Goal: Answer question/provide support

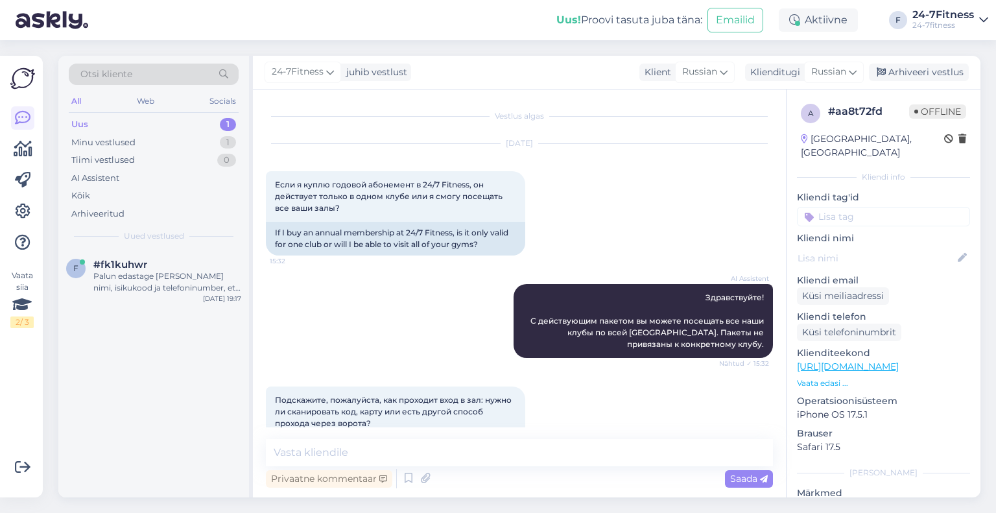
scroll to position [1383, 0]
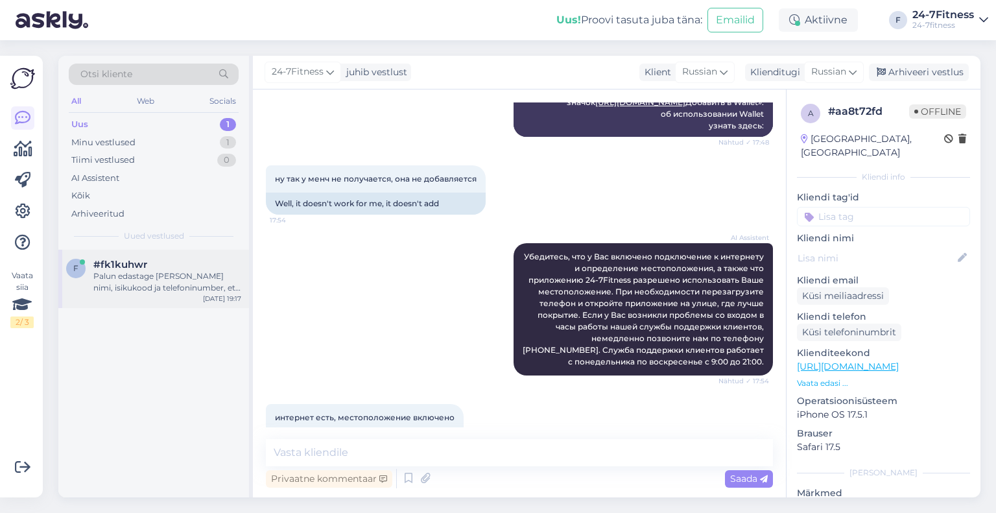
click at [158, 283] on div "Palun edastage [PERSON_NAME] nimi, isikukood ja telefoninumber, et saaksime kon…" at bounding box center [167, 281] width 148 height 23
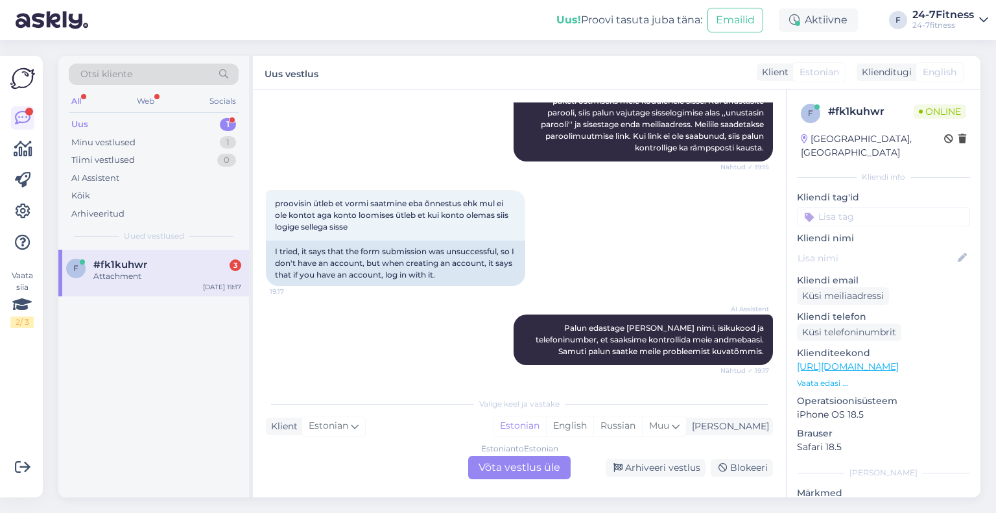
scroll to position [492, 0]
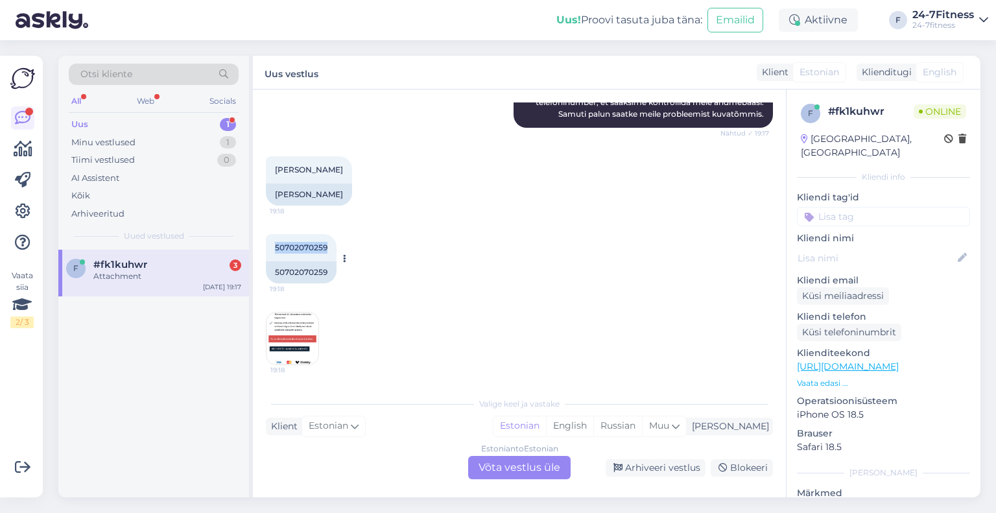
drag, startPoint x: 327, startPoint y: 246, endPoint x: 272, endPoint y: 248, distance: 55.8
click at [272, 248] on div "50702070259 19:18" at bounding box center [301, 247] width 71 height 27
copy span "50702070259"
click at [521, 461] on div "Estonian to Estonian Võta vestlus üle" at bounding box center [519, 467] width 102 height 23
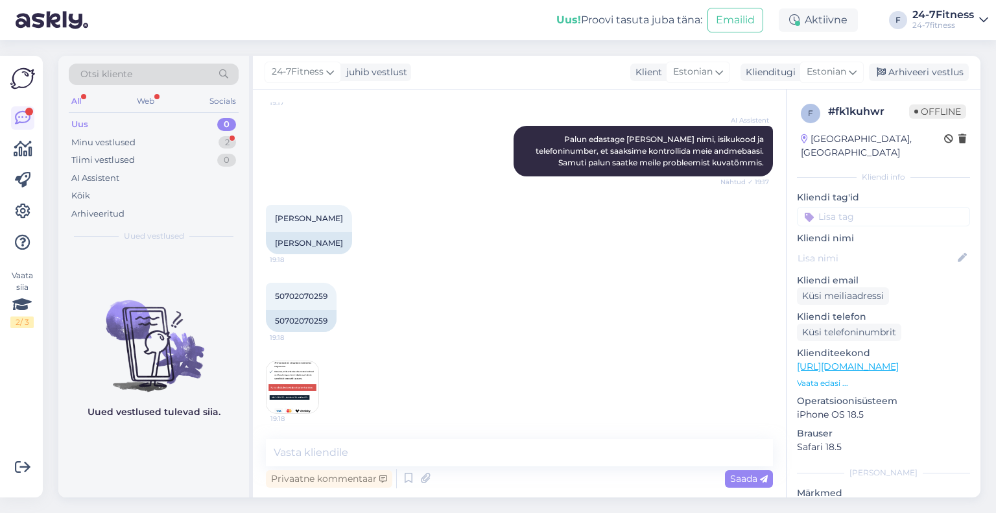
drag, startPoint x: 352, startPoint y: 219, endPoint x: 263, endPoint y: 215, distance: 89.6
click at [263, 215] on div "Vestlus algas [DATE] Mul ei lase kontot teha ütleb ainult et kui konto olemas s…" at bounding box center [519, 293] width 533 height 408
copy span "[PERSON_NAME]"
drag, startPoint x: 330, startPoint y: 296, endPoint x: 260, endPoint y: 298, distance: 70.1
click at [260, 298] on div "Vestlus algas [DATE] Mul ei lase kontot teha ütleb ainult et kui konto olemas s…" at bounding box center [519, 293] width 533 height 408
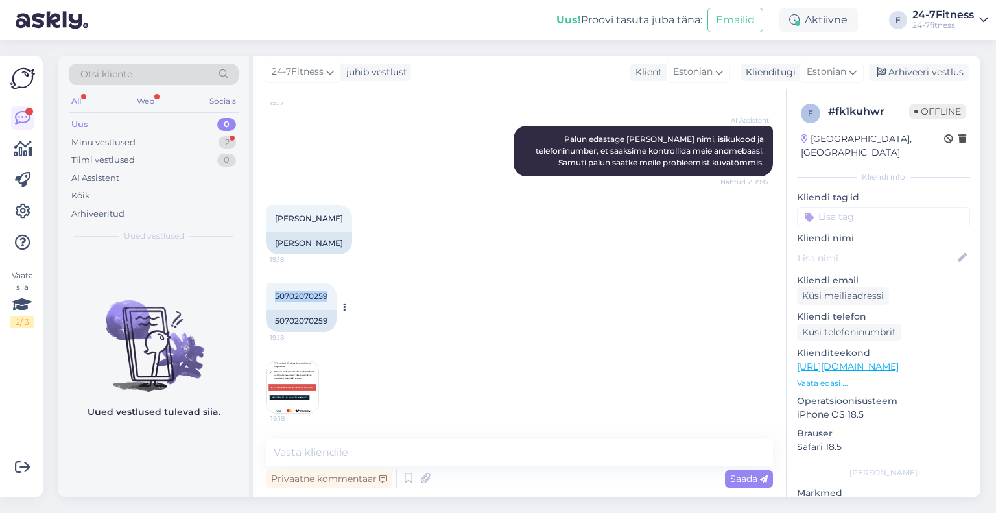
copy span "50702070259"
click at [468, 453] on textarea at bounding box center [519, 452] width 507 height 27
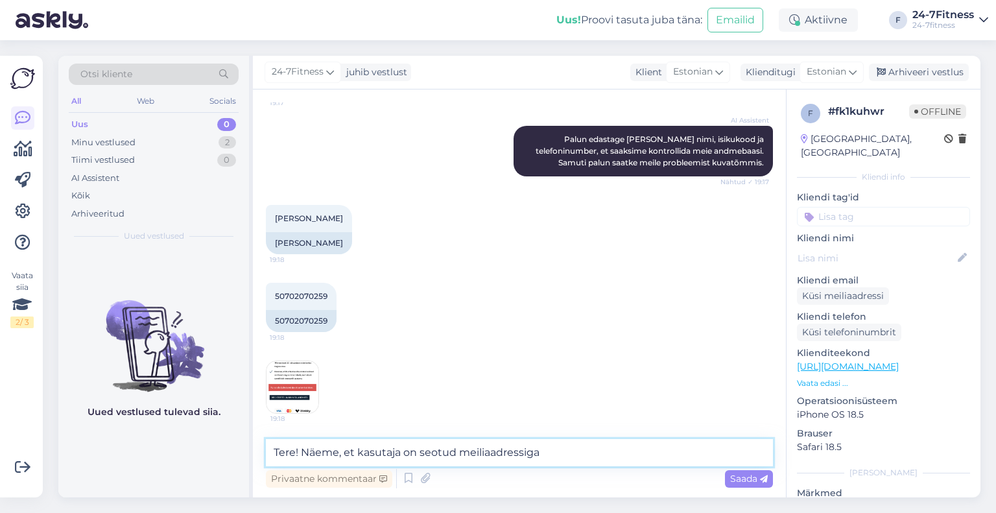
paste textarea "[EMAIL_ADDRESS][DOMAIN_NAME]"
drag, startPoint x: 700, startPoint y: 455, endPoint x: 688, endPoint y: 459, distance: 12.9
click at [688, 459] on textarea "Tere! Näeme, et kasutaja on seotud meiliaadressiga [EMAIL_ADDRESS][DOMAIN_NAME]." at bounding box center [519, 452] width 507 height 27
click at [703, 456] on textarea "Tere! Näeme, et kasutaja on seotud meiliaadressiga [EMAIL_ADDRESS][DOMAIN_NAME]." at bounding box center [519, 452] width 507 height 27
paste textarea "Kui unustasite parooli, siis [PERSON_NAME] meie kodulehele [URL][DOMAIN_NAME] j…"
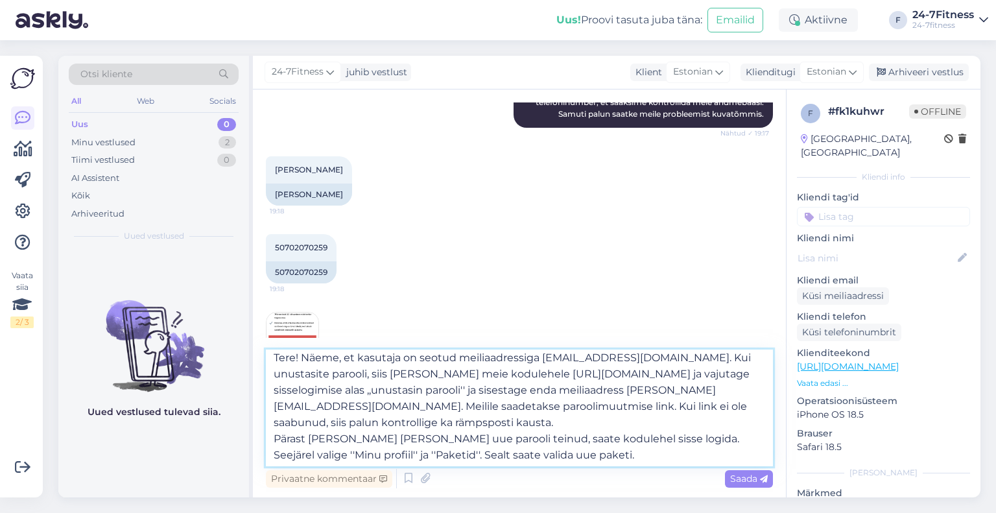
scroll to position [0, 0]
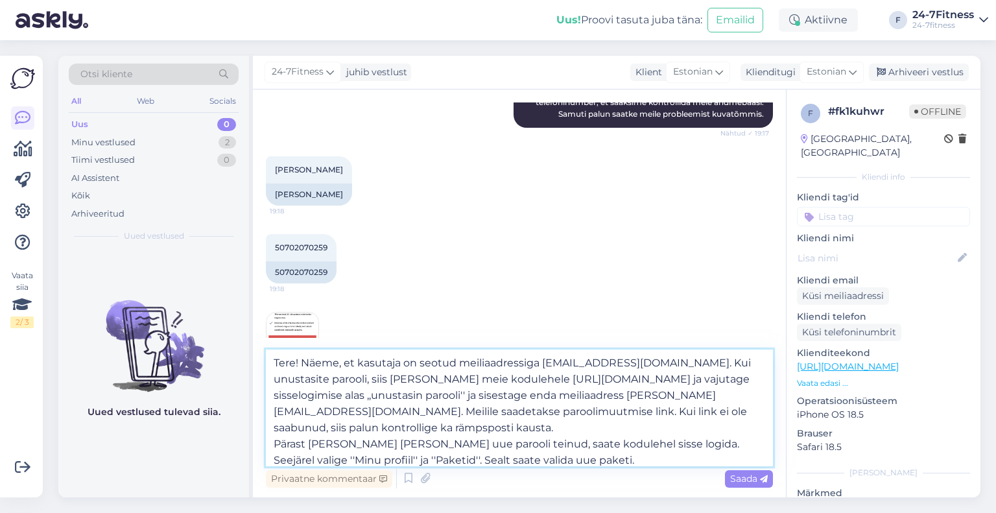
drag, startPoint x: 700, startPoint y: 376, endPoint x: 425, endPoint y: 376, distance: 275.6
click at [425, 376] on textarea "Tere! Näeme, et kasutaja on seotud meiliaadressiga [EMAIL_ADDRESS][DOMAIN_NAME]…" at bounding box center [519, 408] width 507 height 117
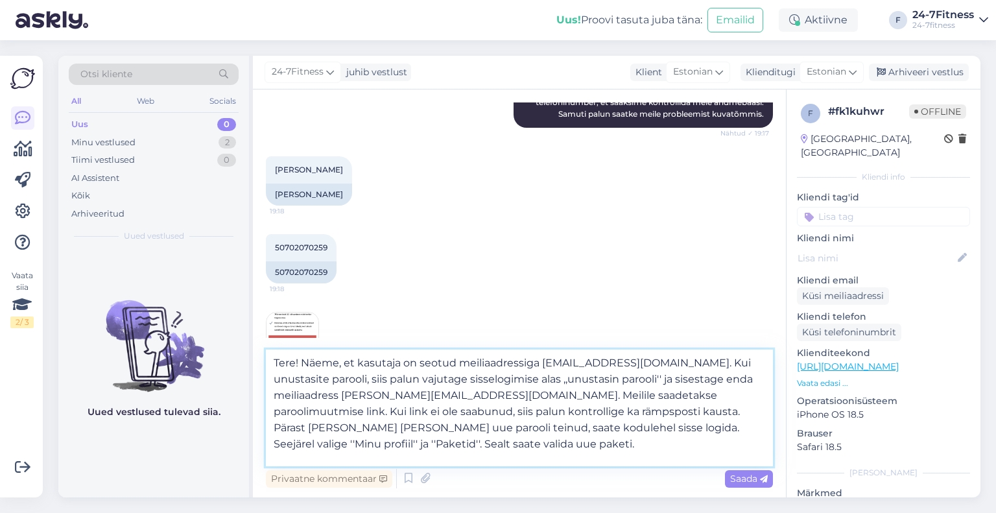
drag, startPoint x: 431, startPoint y: 398, endPoint x: 348, endPoint y: 399, distance: 83.0
click at [348, 399] on textarea "Tere! Näeme, et kasutaja on seotud meiliaadressiga [EMAIL_ADDRESS][DOMAIN_NAME]…" at bounding box center [519, 408] width 507 height 117
drag, startPoint x: 690, startPoint y: 360, endPoint x: 555, endPoint y: 363, distance: 134.9
click at [547, 364] on textarea "Tere! Näeme, et kasutaja on seotud meiliaadressiga [EMAIL_ADDRESS][DOMAIN_NAME]…" at bounding box center [519, 408] width 507 height 117
drag, startPoint x: 559, startPoint y: 361, endPoint x: 560, endPoint y: 374, distance: 13.0
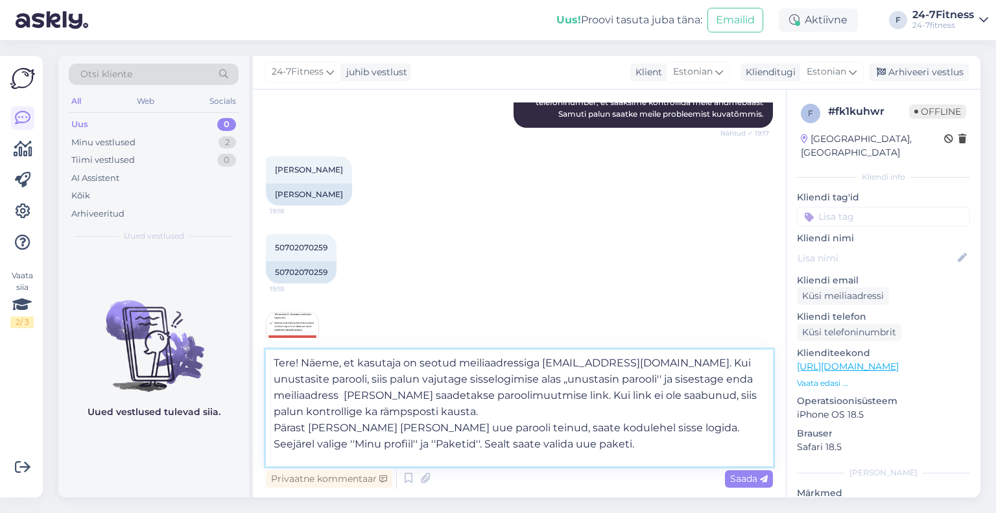
click at [560, 374] on textarea "Tere! Näeme, et kasutaja on seotud meiliaadressiga [EMAIL_ADDRESS][DOMAIN_NAME]…" at bounding box center [519, 408] width 507 height 117
drag, startPoint x: 689, startPoint y: 360, endPoint x: 551, endPoint y: 362, distance: 138.8
click at [540, 361] on textarea "Tere! Näeme, et kasutaja on seotud meiliaadressiga [EMAIL_ADDRESS][DOMAIN_NAME]…" at bounding box center [519, 408] width 507 height 117
click at [344, 396] on textarea "Tere! Näeme, et kasutaja on seotud meiliaadressiga [EMAIL_ADDRESS][DOMAIN_NAME]…" at bounding box center [519, 408] width 507 height 117
paste textarea "[EMAIL_ADDRESS][DOMAIN_NAME]"
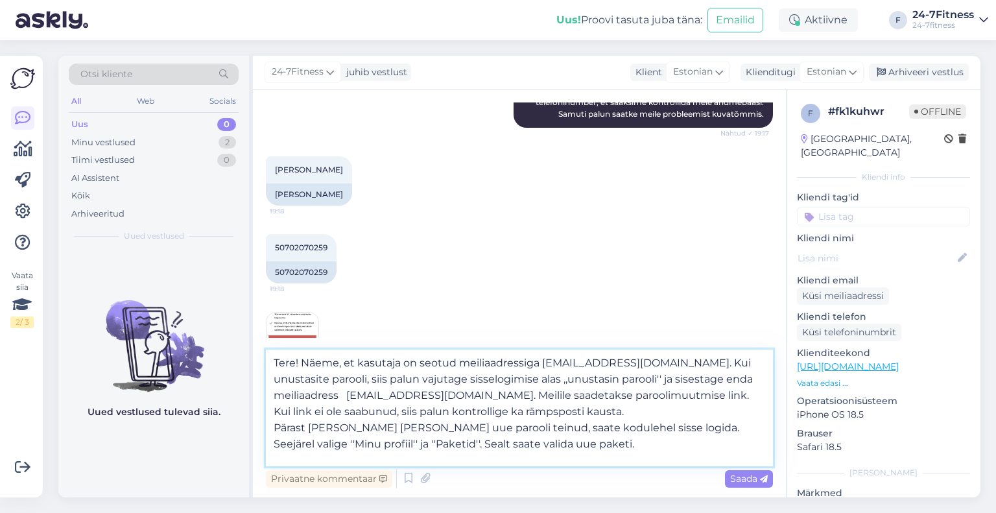
click at [348, 396] on textarea "Tere! Näeme, et kasutaja on seotud meiliaadressiga [EMAIL_ADDRESS][DOMAIN_NAME]…" at bounding box center [519, 408] width 507 height 117
click at [615, 412] on textarea "Tere! Näeme, et kasutaja on seotud meiliaadressiga [EMAIL_ADDRESS][DOMAIN_NAME]…" at bounding box center [519, 408] width 507 height 117
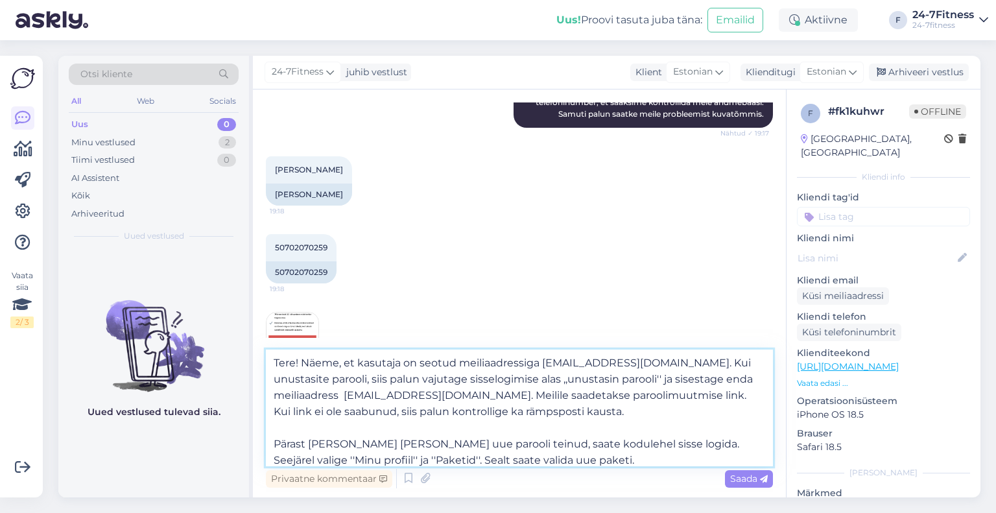
scroll to position [23, 0]
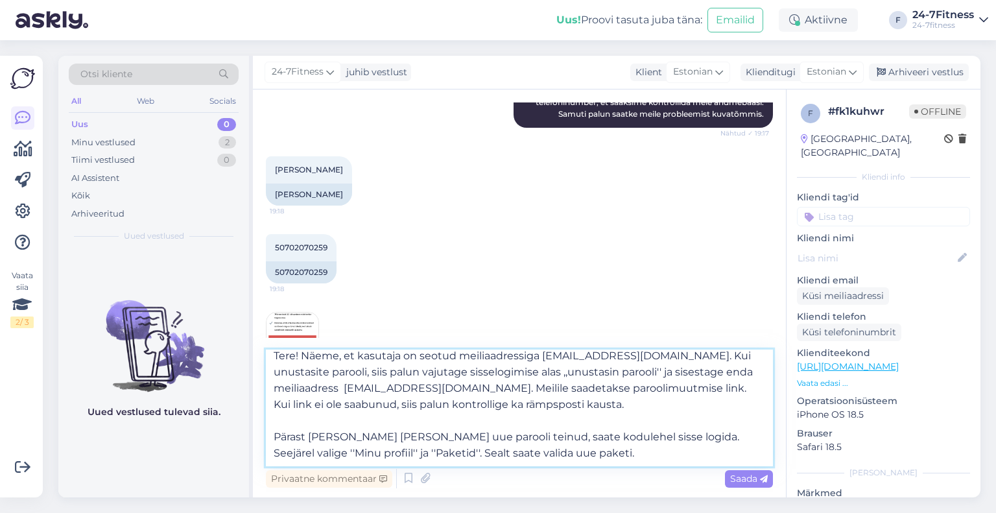
click at [410, 457] on textarea "Tere! Näeme, et kasutaja on seotud meiliaadressiga [EMAIL_ADDRESS][DOMAIN_NAME]…" at bounding box center [519, 408] width 507 height 117
click at [589, 453] on textarea "Tere! Näeme, et kasutaja on seotud meiliaadressiga [EMAIL_ADDRESS][DOMAIN_NAME]…" at bounding box center [519, 408] width 507 height 117
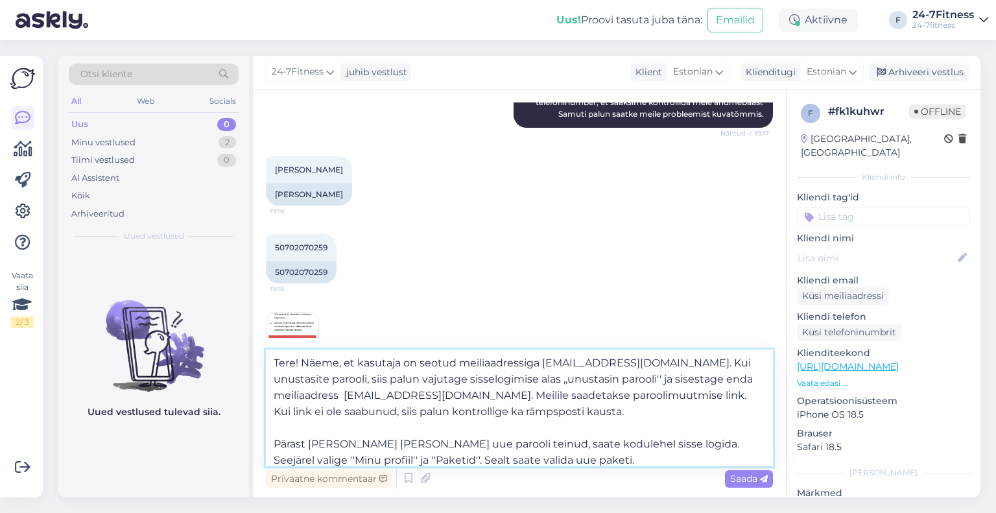
click at [358, 359] on textarea "Tere! Näeme, et kasutaja on seotud meiliaadressiga [EMAIL_ADDRESS][DOMAIN_NAME]…" at bounding box center [519, 408] width 507 height 117
click at [299, 364] on textarea "Tere! Näeme, et Teie kasutaja on seotud meiliaadressiga [EMAIL_ADDRESS][DOMAIN_…" at bounding box center [519, 408] width 507 height 117
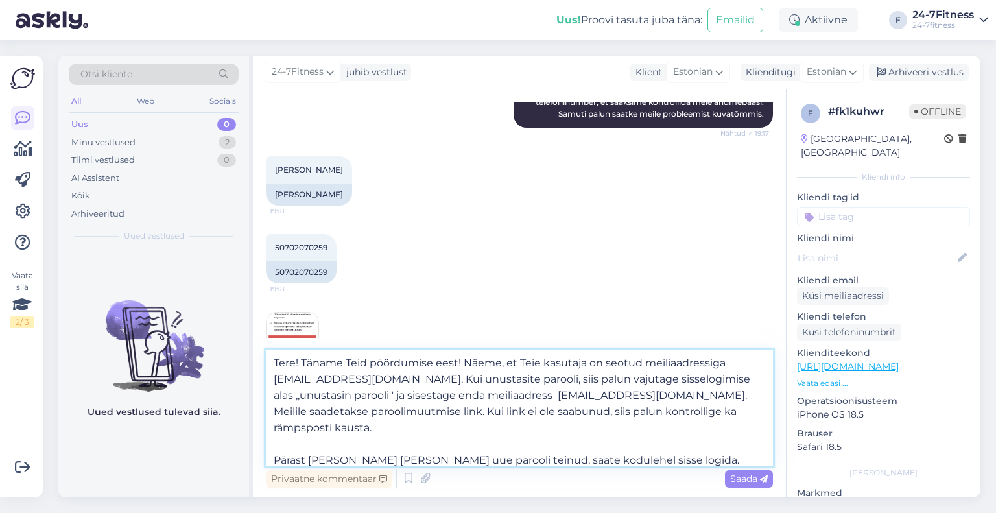
type textarea "Tere! Täname Teid pöördumise eest! Näeme, et Teie kasutaja on seotud meiliaadre…"
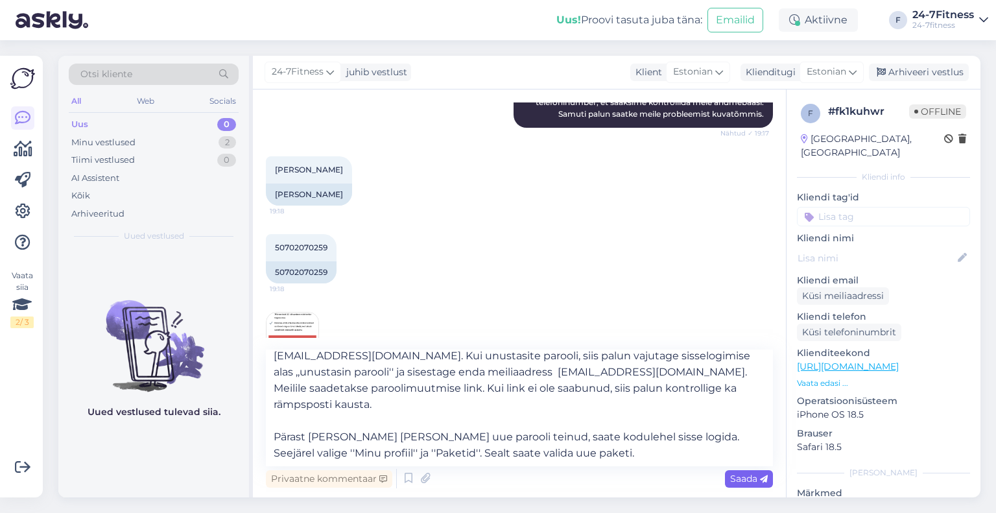
click at [743, 474] on span "Saada" at bounding box center [749, 479] width 38 height 12
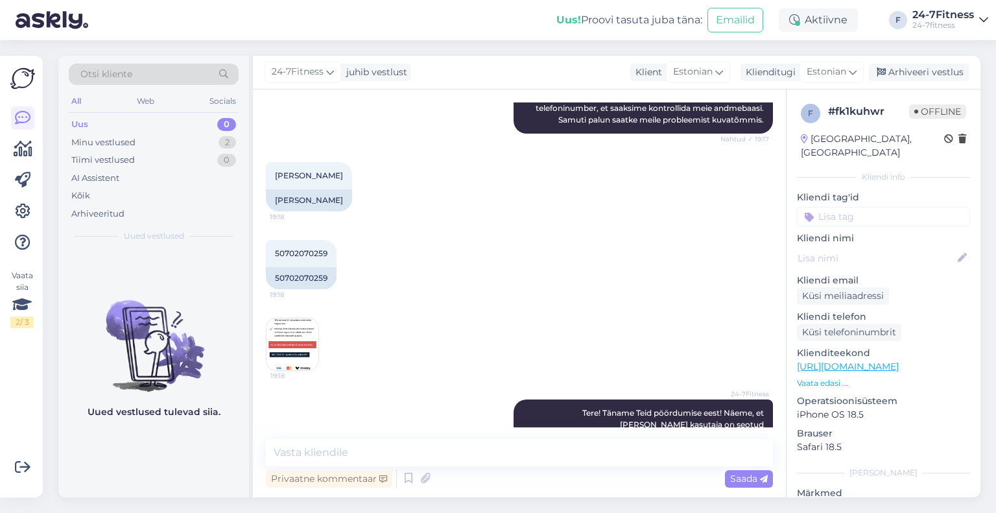
scroll to position [616, 0]
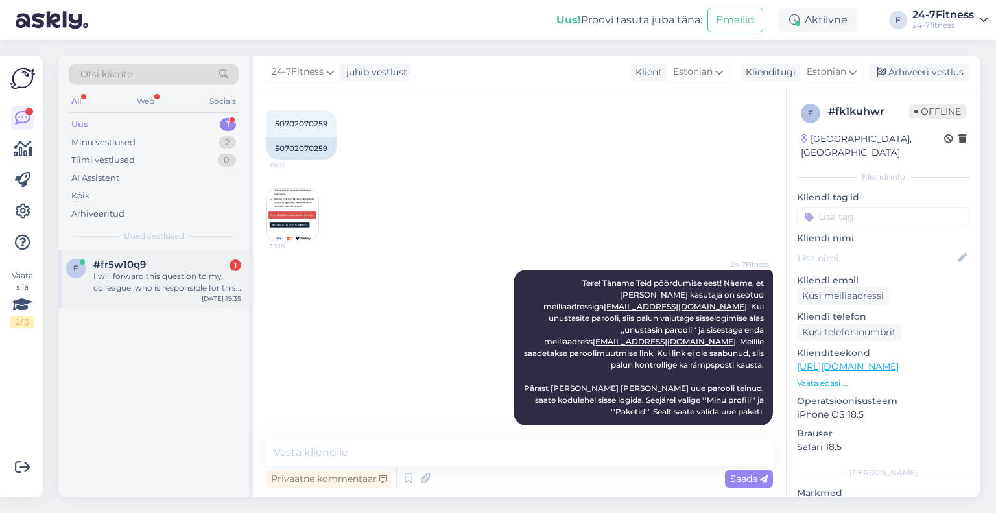
click at [168, 287] on div "I will forward this question to my colleague, who is responsible for this. The …" at bounding box center [167, 281] width 148 height 23
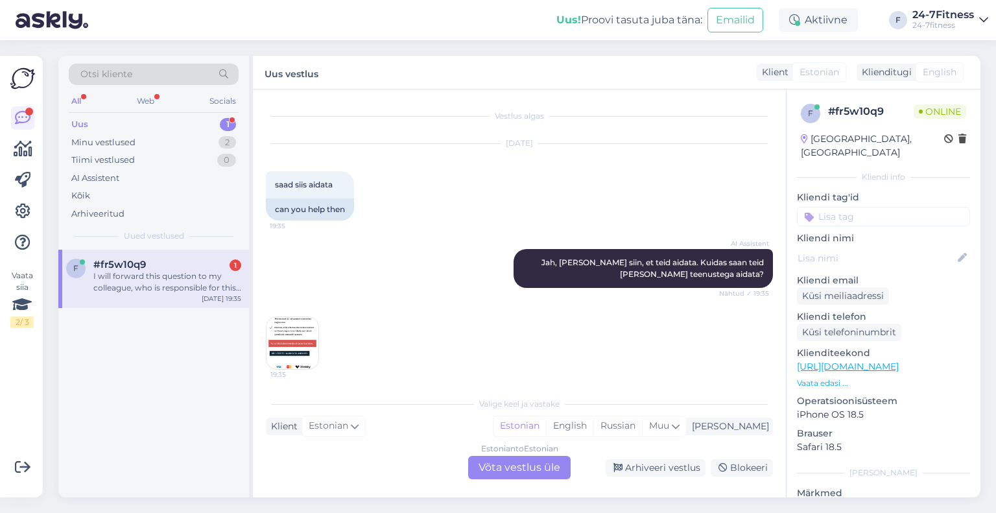
scroll to position [117, 0]
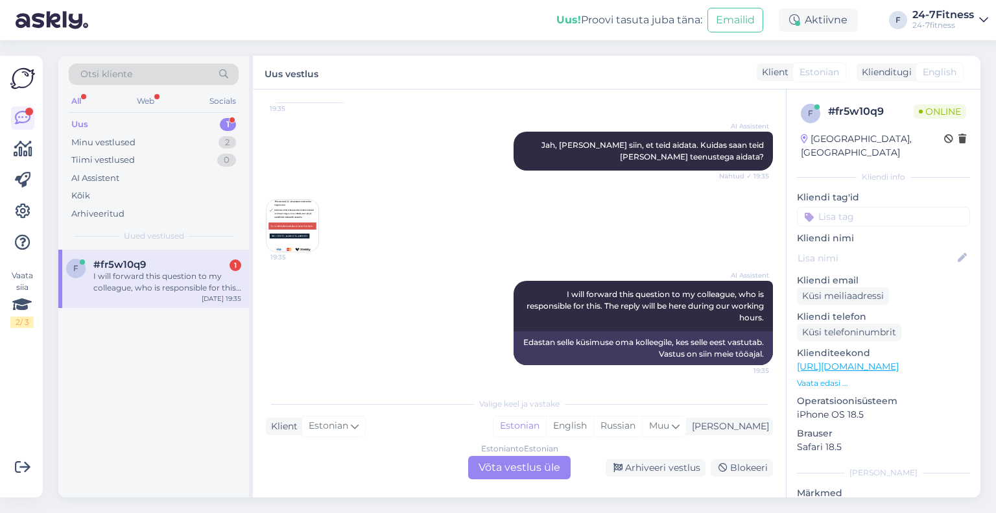
click at [300, 219] on img at bounding box center [293, 226] width 52 height 52
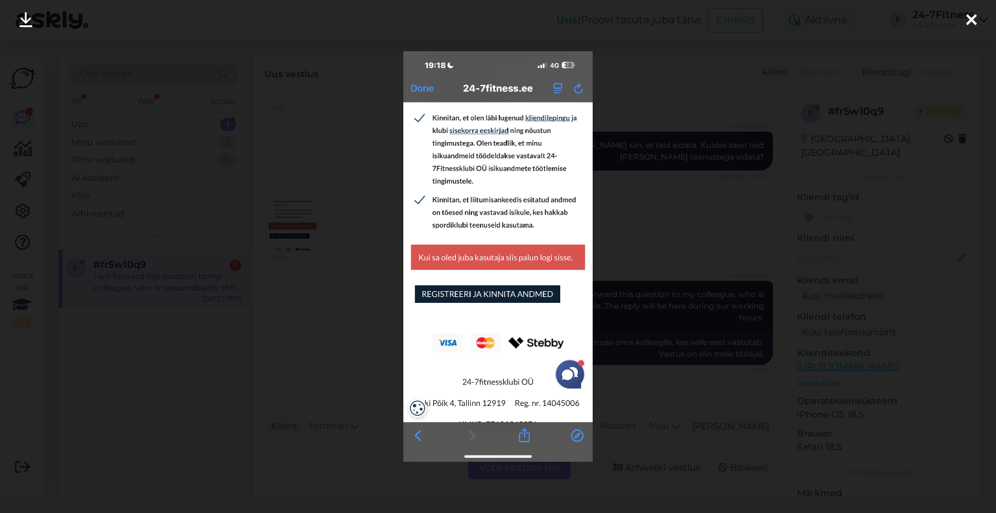
click at [968, 20] on icon at bounding box center [971, 20] width 10 height 17
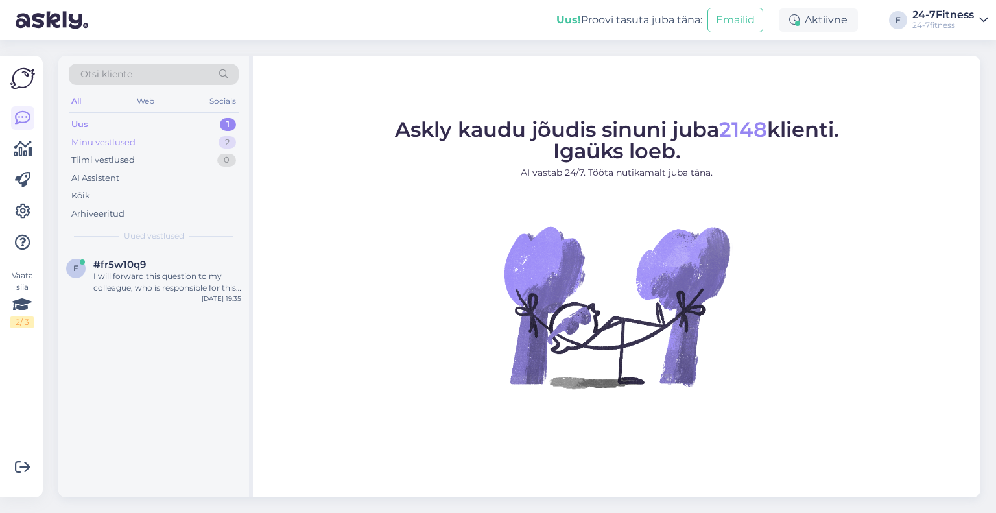
click at [126, 144] on div "Minu vestlused" at bounding box center [103, 142] width 64 height 13
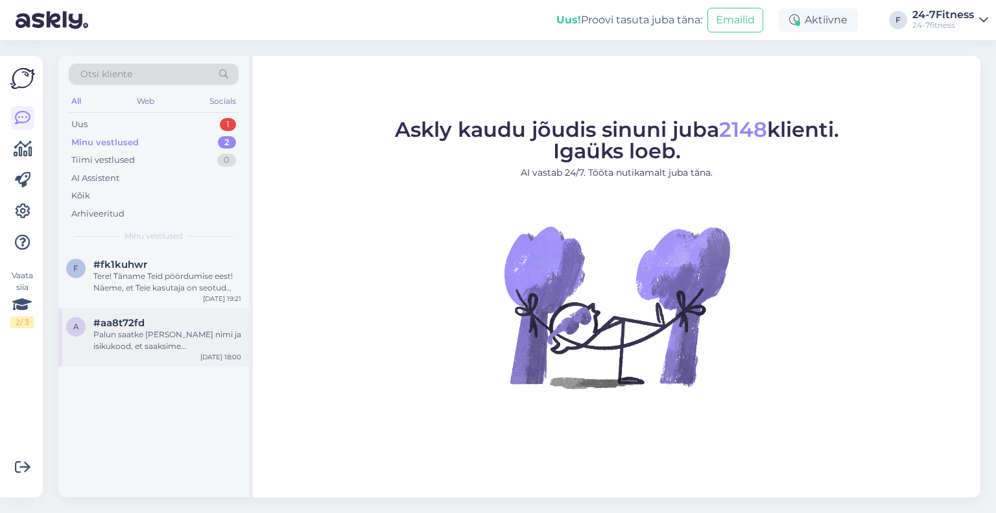
click at [167, 344] on div "Palun saatke [PERSON_NAME] nimi ja isikukood, et saaksime [PERSON_NAME] andmeid…" at bounding box center [167, 340] width 148 height 23
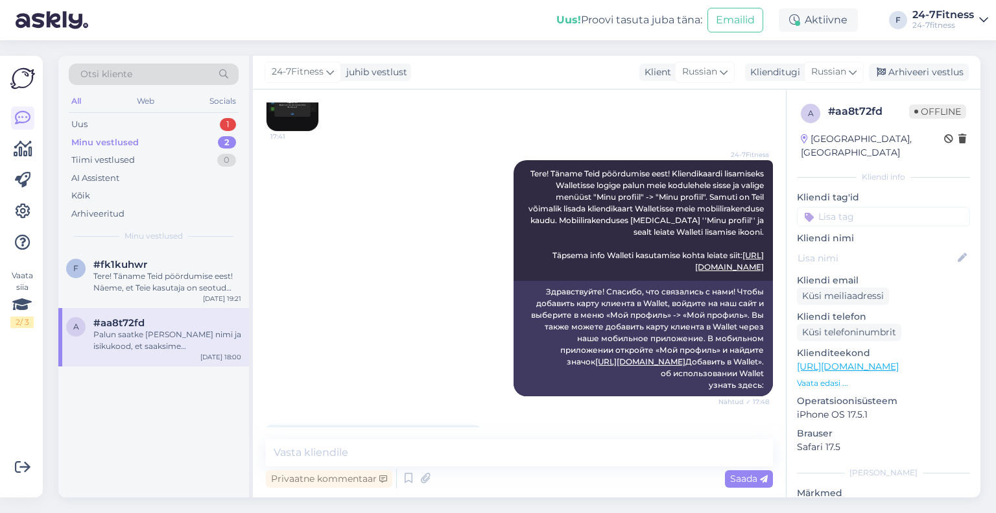
scroll to position [1383, 0]
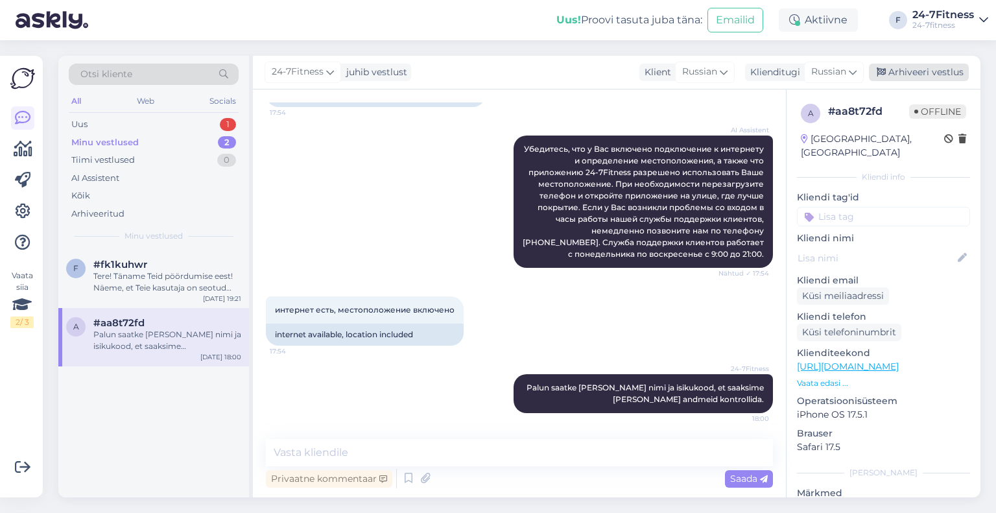
click at [912, 73] on div "Arhiveeri vestlus" at bounding box center [919, 73] width 100 height 18
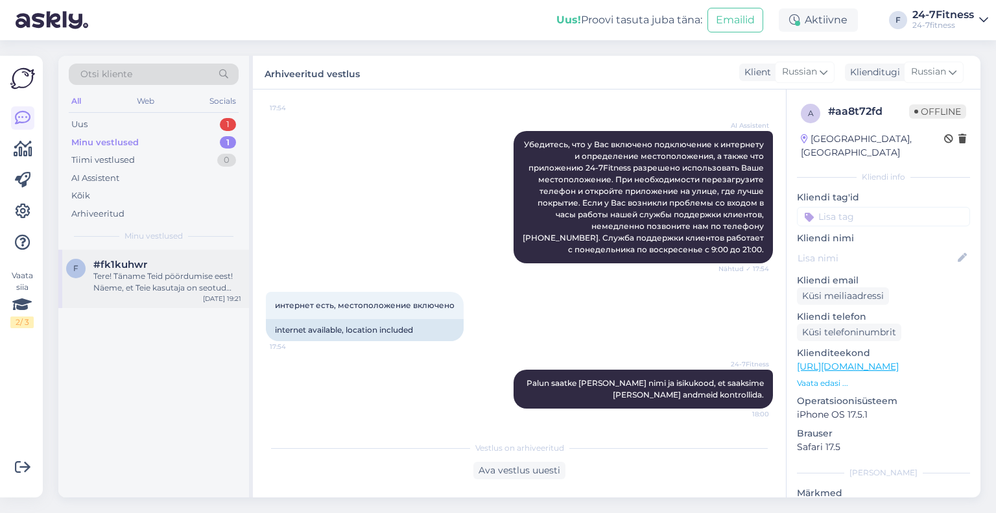
click at [123, 269] on span "#fk1kuhwr" at bounding box center [120, 265] width 54 height 12
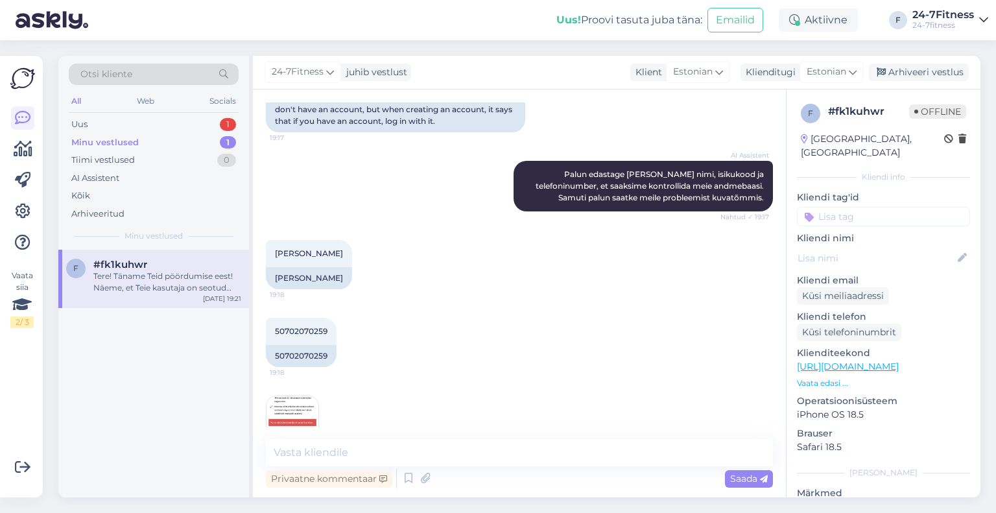
scroll to position [292, 0]
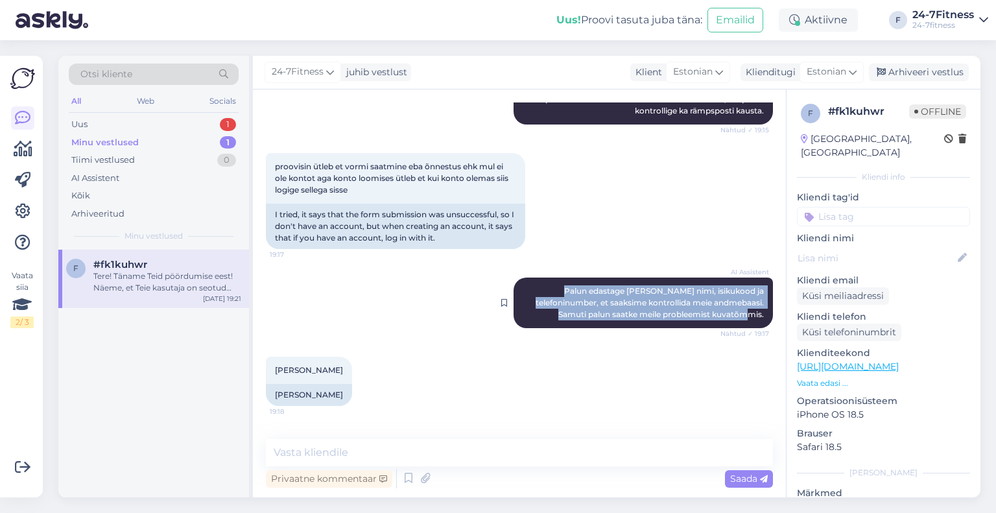
drag, startPoint x: 759, startPoint y: 315, endPoint x: 573, endPoint y: 295, distance: 187.1
click at [573, 295] on div "AI Assistent Palun edastage meile oma nimi, isikukood ja telefoninumber, et saa…" at bounding box center [643, 303] width 259 height 51
copy span "Palun edastage [PERSON_NAME] nimi, isikukood ja telefoninumber, et saaksime kon…"
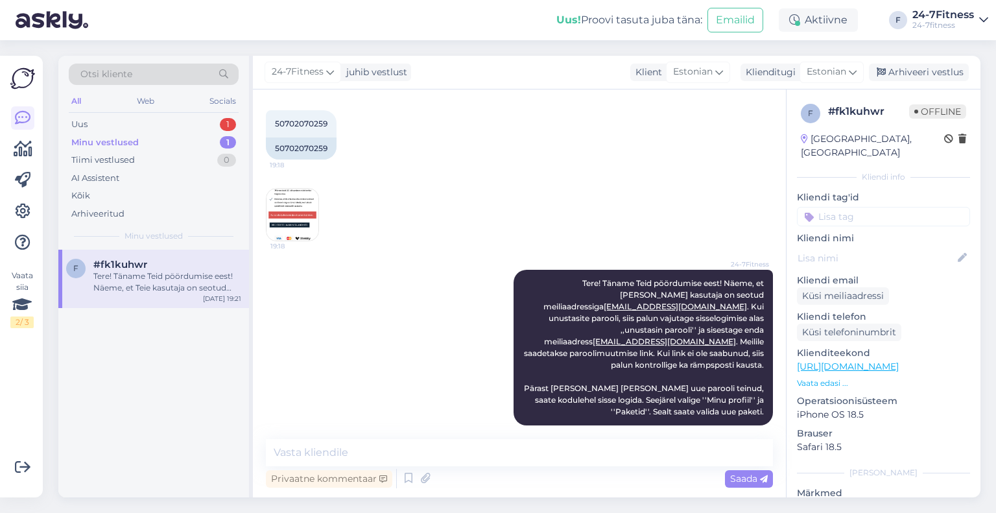
click at [305, 198] on img at bounding box center [293, 215] width 52 height 52
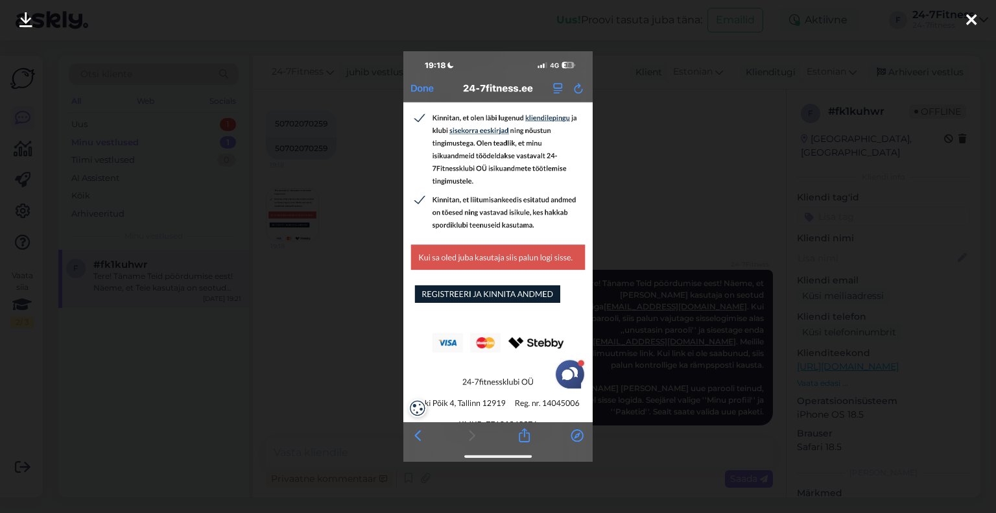
click at [978, 17] on div at bounding box center [971, 20] width 26 height 41
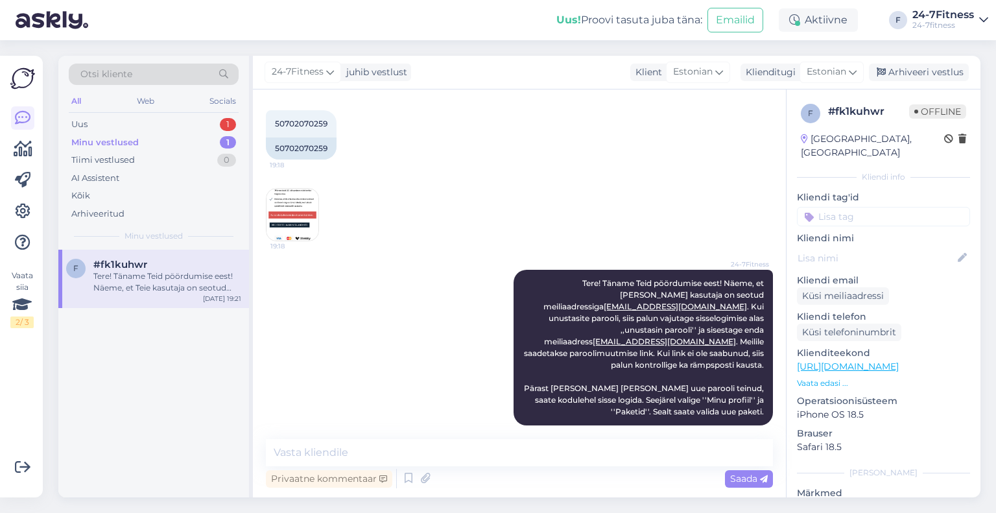
click at [106, 140] on div "Minu vestlused" at bounding box center [104, 142] width 67 height 13
click at [92, 121] on div "Uus 1" at bounding box center [154, 124] width 170 height 18
click at [140, 269] on span "#fr5w10q9" at bounding box center [119, 265] width 53 height 12
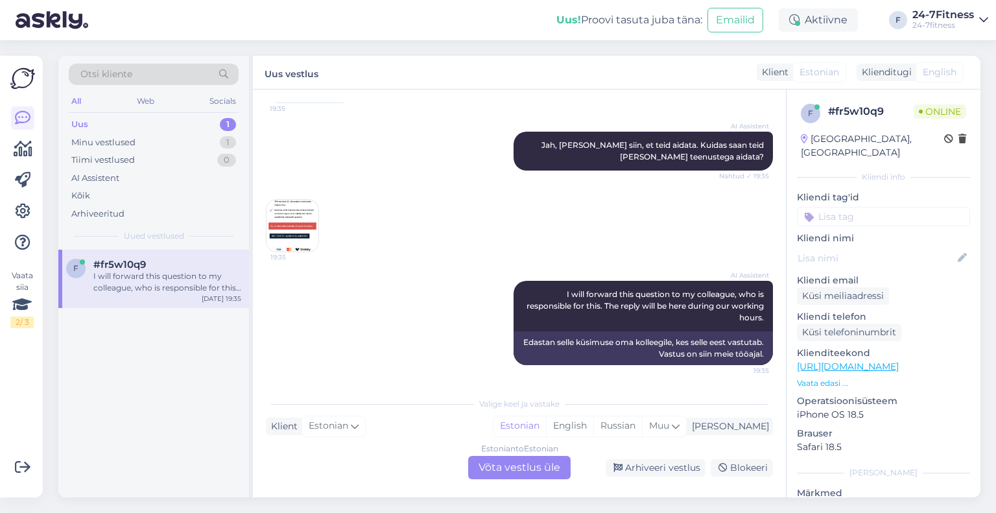
click at [289, 223] on img at bounding box center [293, 226] width 52 height 52
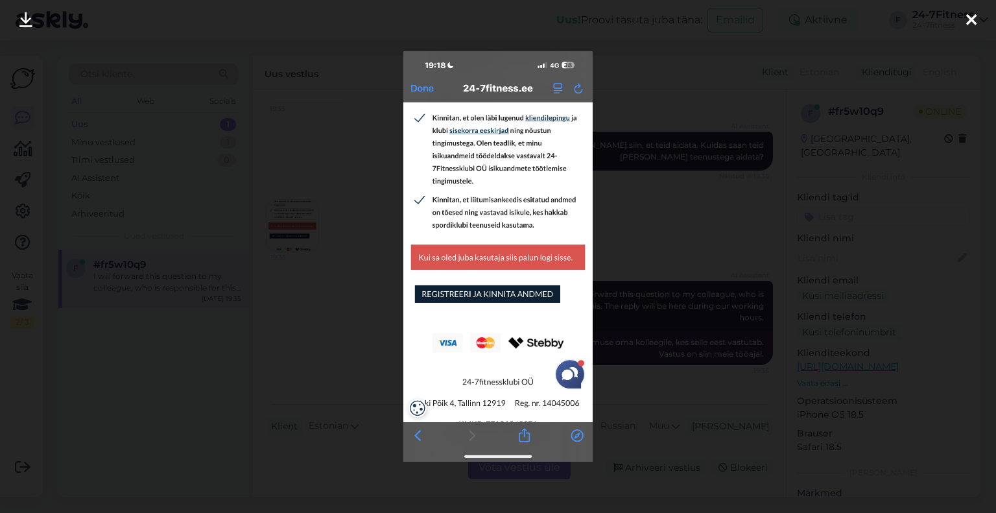
click at [967, 18] on icon at bounding box center [971, 20] width 10 height 17
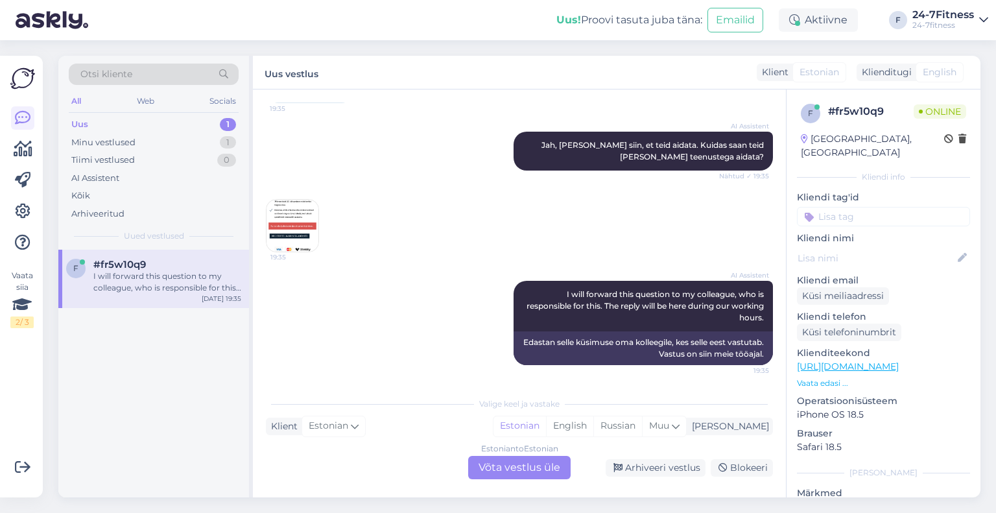
click at [516, 475] on div "Estonian to Estonian Võta vestlus üle" at bounding box center [519, 467] width 102 height 23
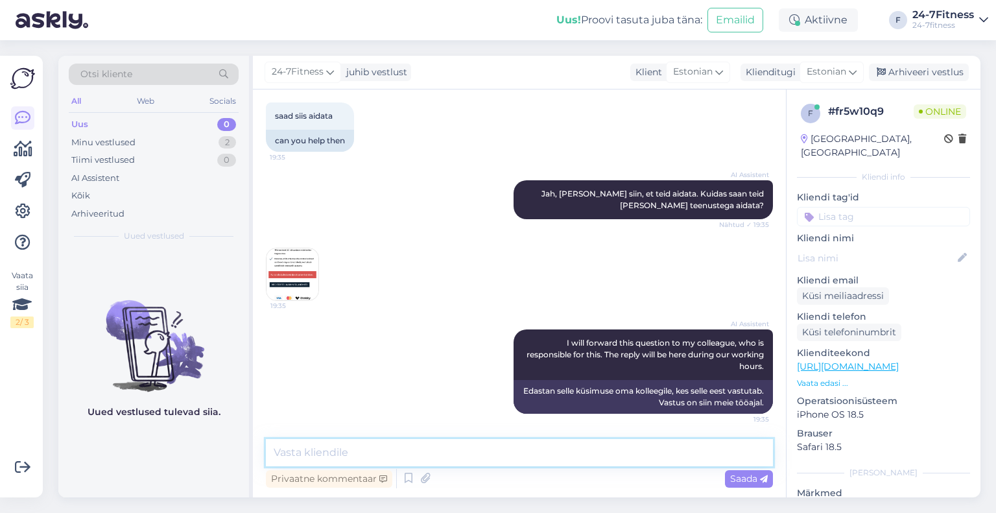
click at [355, 447] on textarea at bounding box center [519, 452] width 507 height 27
paste textarea "Palun edastage [PERSON_NAME] nimi, isikukood ja telefoninumber, et saaksime kon…"
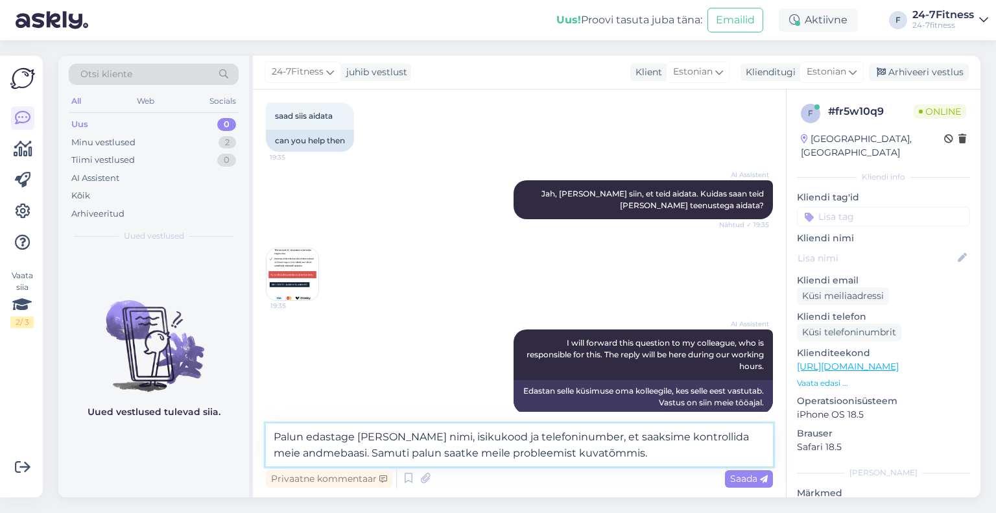
scroll to position [84, 0]
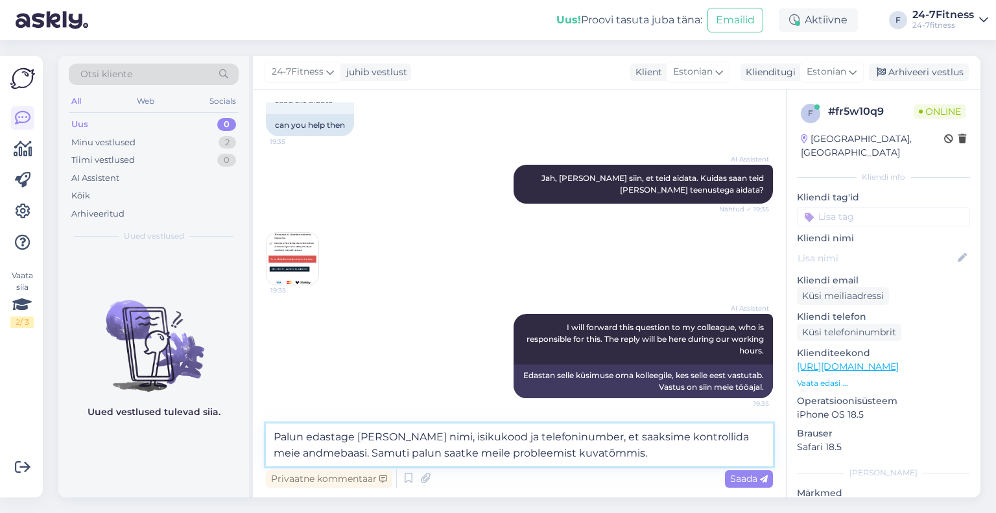
drag, startPoint x: 586, startPoint y: 462, endPoint x: 350, endPoint y: 464, distance: 236.7
click at [350, 464] on textarea "Palun edastage [PERSON_NAME] nimi, isikukood ja telefoninumber, et saaksime kon…" at bounding box center [519, 444] width 507 height 43
drag, startPoint x: 589, startPoint y: 436, endPoint x: 498, endPoint y: 440, distance: 90.8
click at [497, 438] on textarea "Palun edastage meile oma nimi, isikukood ja telefoninumber, et saaksime kontrol…" at bounding box center [519, 444] width 507 height 43
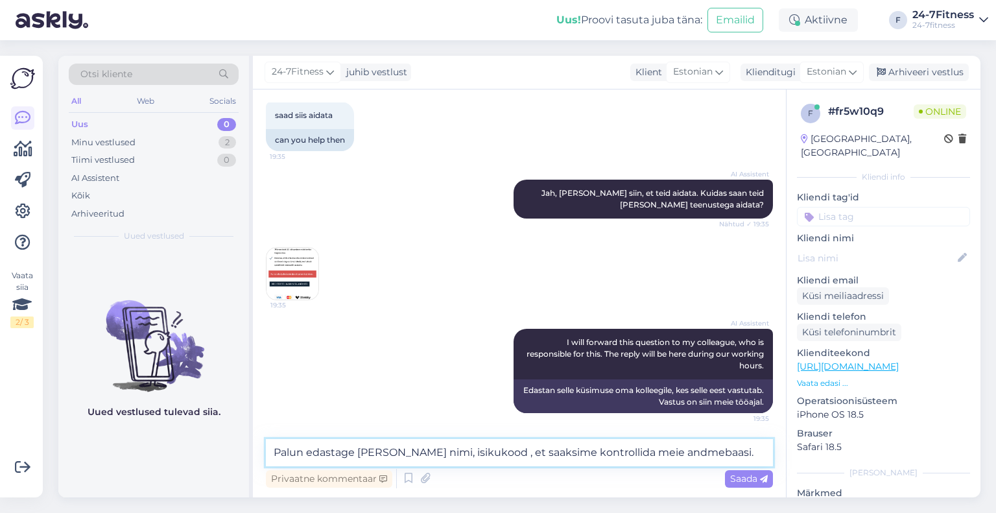
scroll to position [69, 0]
click at [441, 455] on textarea "Palun edastage meile oma nimi, isikukood, et saaksime kontrollida meie andmebaa…" at bounding box center [519, 452] width 507 height 27
drag, startPoint x: 740, startPoint y: 453, endPoint x: 637, endPoint y: 455, distance: 102.5
click at [637, 455] on textarea "Palun edastage meile oma nimi ja isikukood, et saaksime kontrollida meie andmeb…" at bounding box center [519, 452] width 507 height 27
type textarea "Palun edastage meile oma nimi ja isikukood, et saaksime kontrollida Teie andmei…"
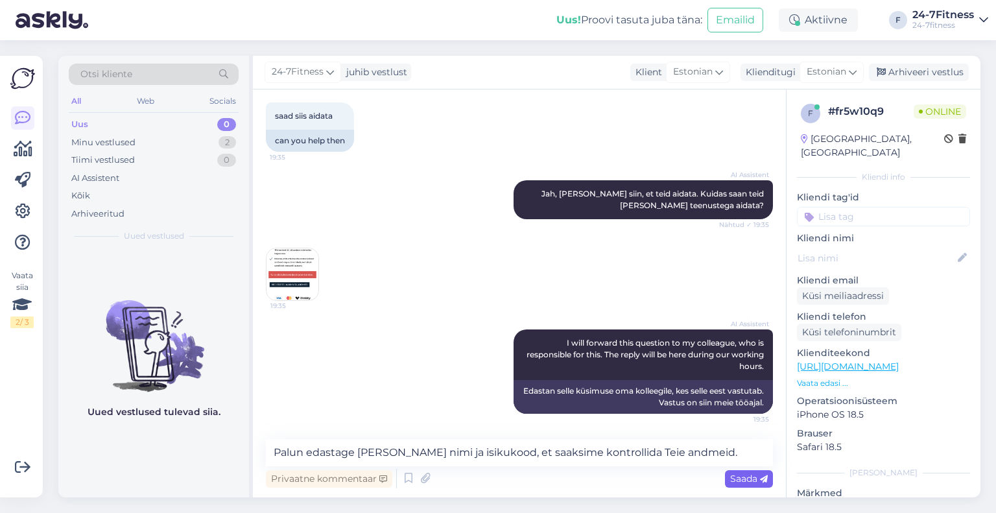
click at [739, 477] on span "Saada" at bounding box center [749, 479] width 38 height 12
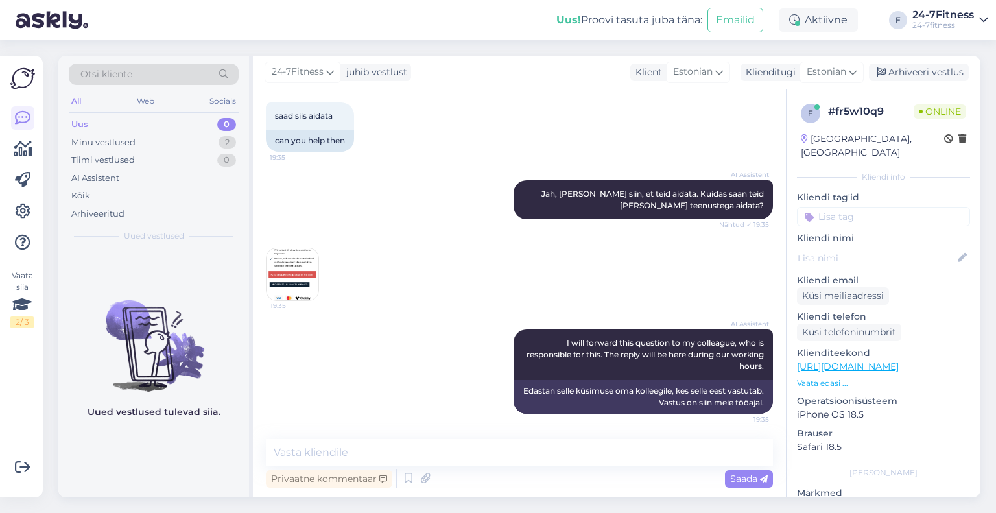
scroll to position [136, 0]
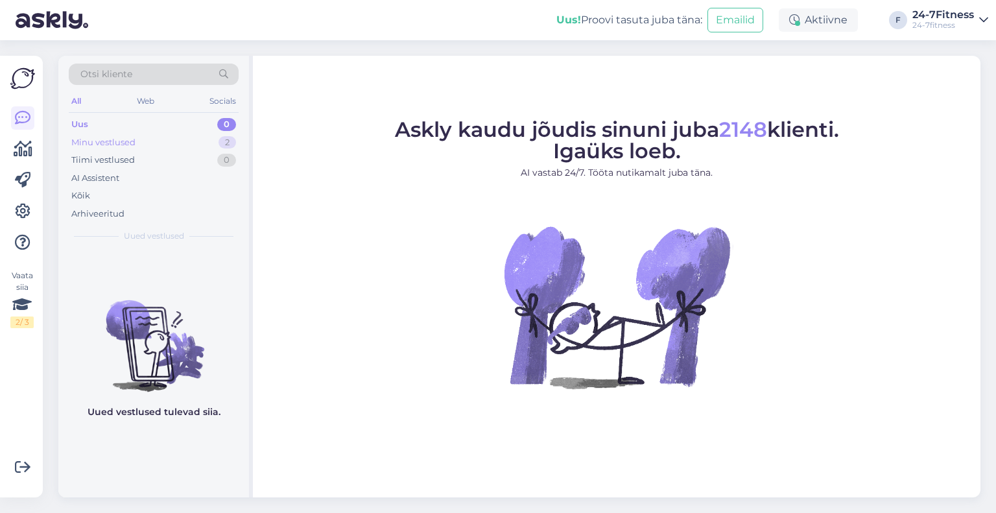
click at [139, 140] on div "Minu vestlused 2" at bounding box center [154, 143] width 170 height 18
